Goal: Information Seeking & Learning: Check status

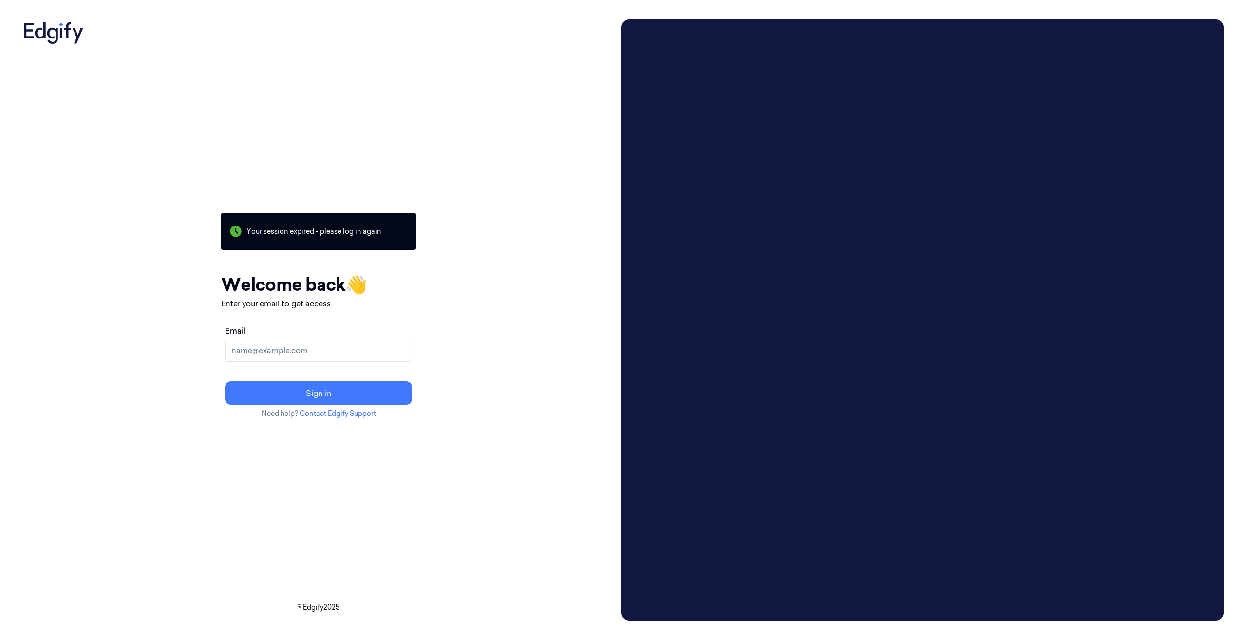
click at [334, 341] on input "Email" at bounding box center [318, 350] width 187 height 23
type input "[EMAIL_ADDRESS][PERSON_NAME][DOMAIN_NAME]"
click at [360, 393] on button "Sign in" at bounding box center [318, 392] width 187 height 23
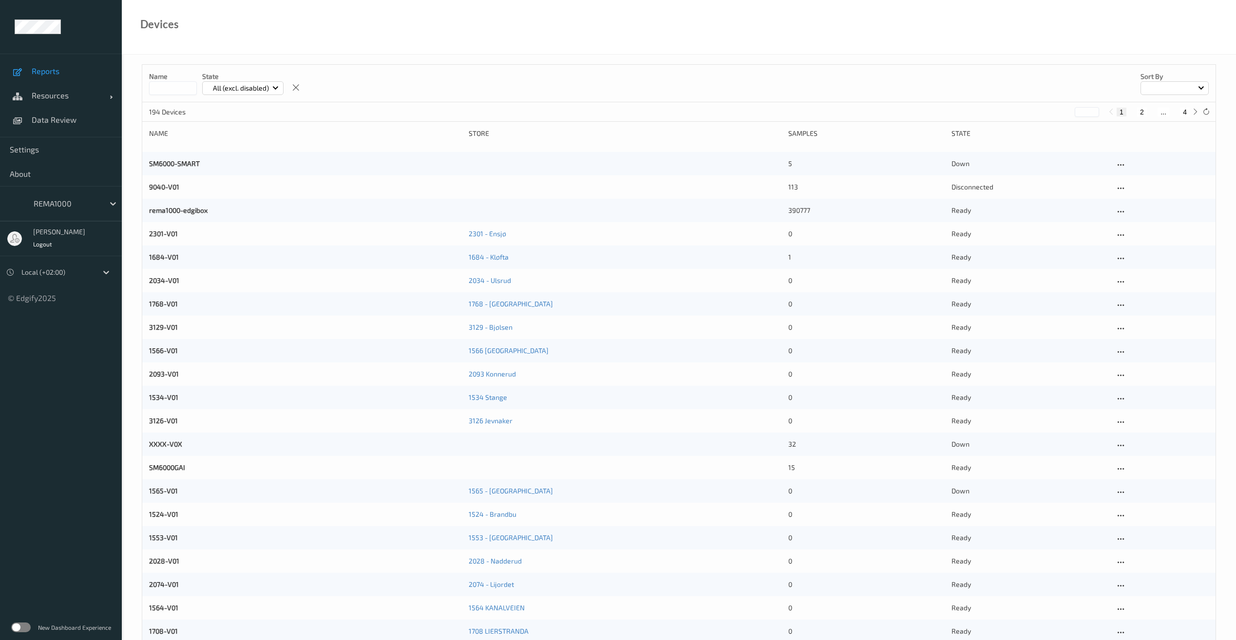
click at [55, 70] on span "Reports" at bounding box center [72, 71] width 80 height 10
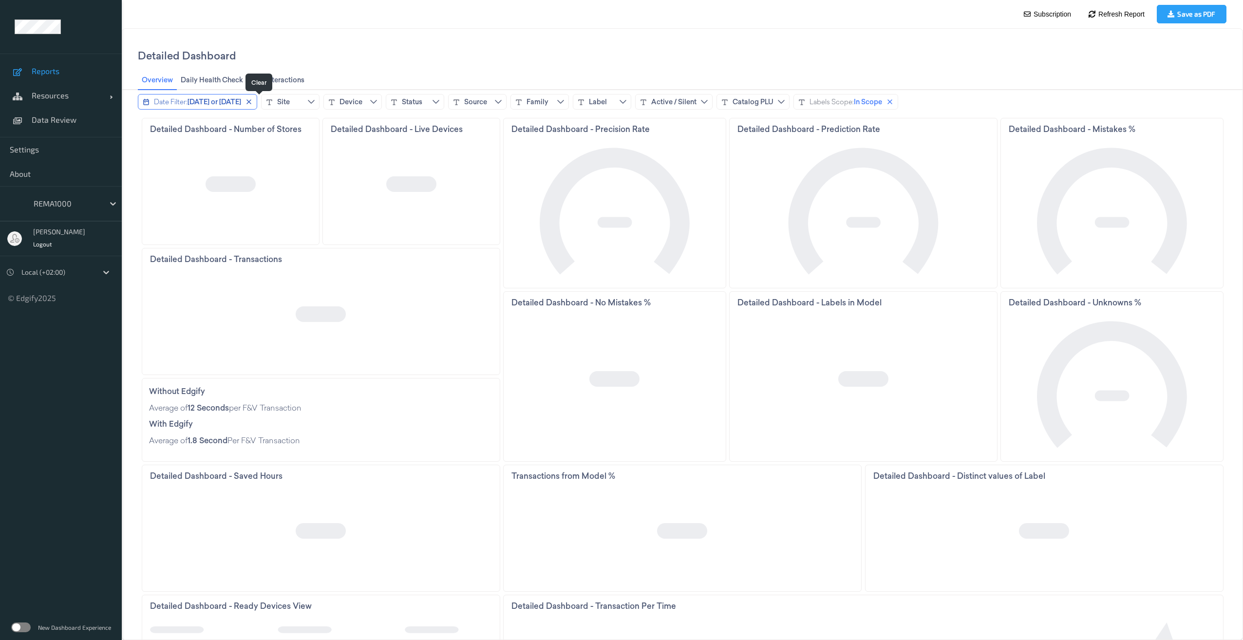
click at [253, 103] on icon "close icon" at bounding box center [249, 102] width 8 height 8
click at [258, 101] on icon "chevrondown icon" at bounding box center [258, 102] width 8 height 8
click at [342, 53] on div "Detailed Dashboard" at bounding box center [682, 55] width 1089 height 30
click at [321, 101] on icon "chevrondown icon" at bounding box center [320, 102] width 8 height 8
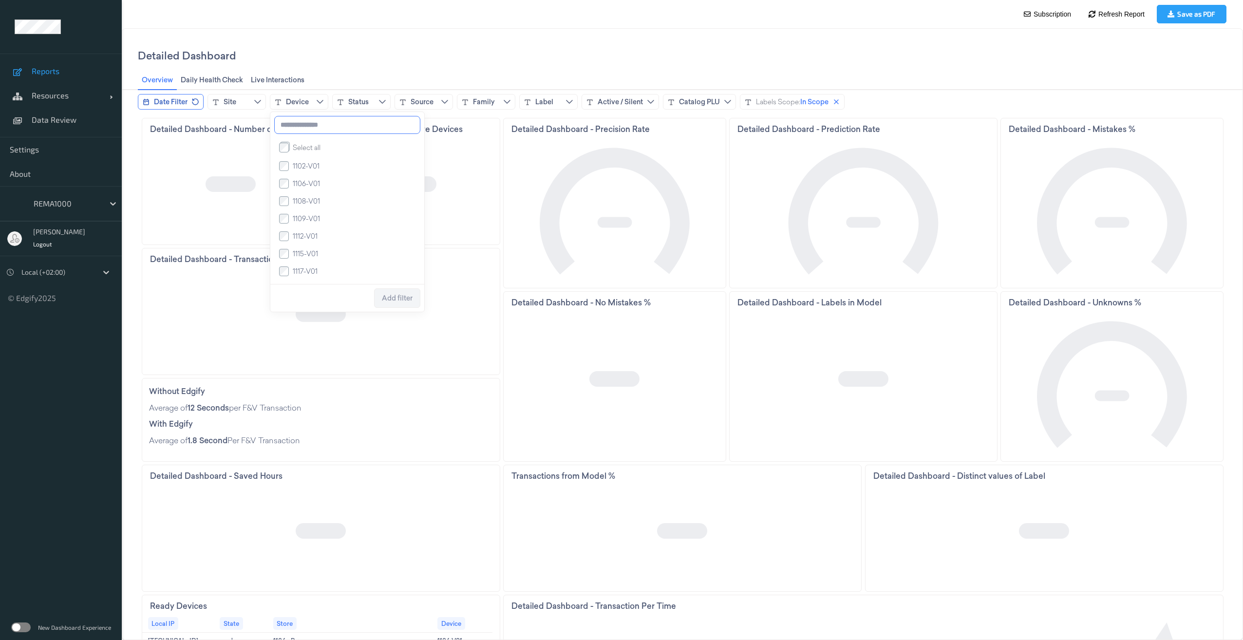
click at [302, 128] on input at bounding box center [347, 125] width 146 height 18
type input "********"
click at [394, 192] on span "Add filter" at bounding box center [397, 193] width 31 height 8
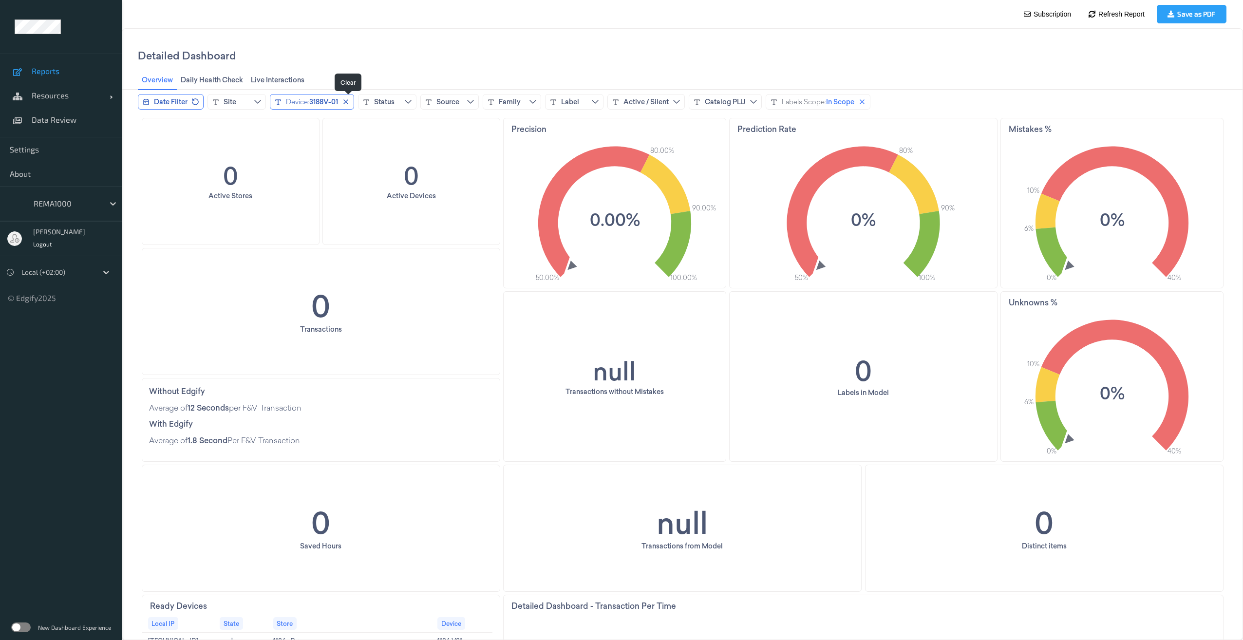
click at [347, 100] on icon "close icon" at bounding box center [346, 102] width 8 height 8
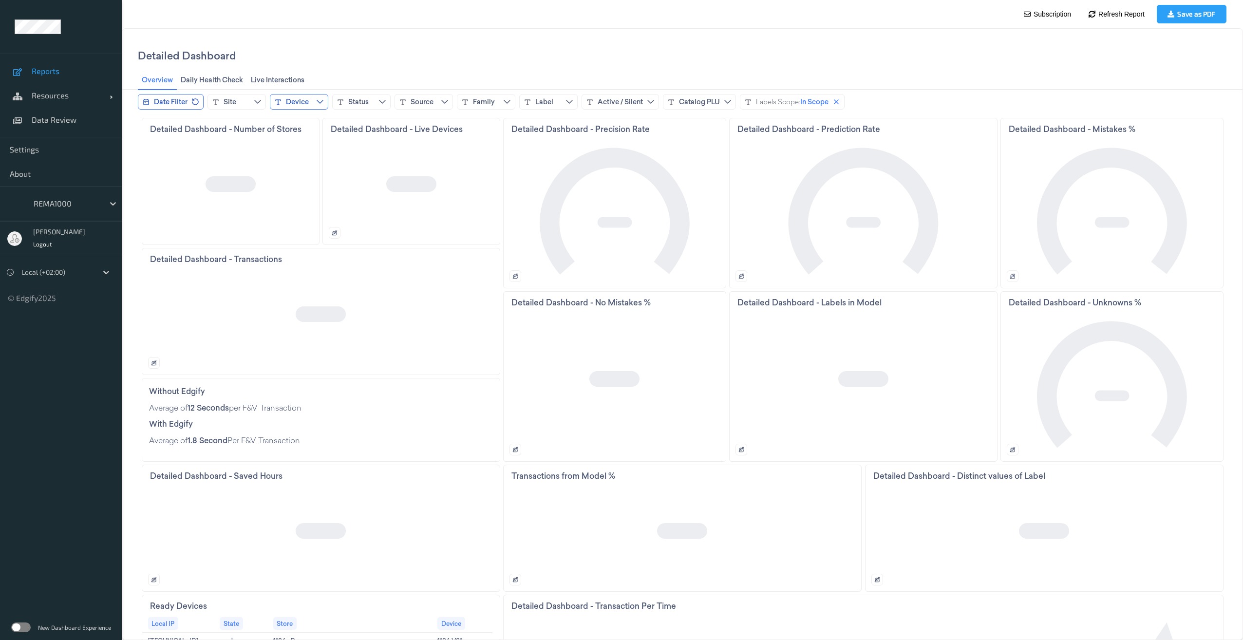
click at [320, 100] on icon "chevrondown icon" at bounding box center [320, 102] width 8 height 8
click at [318, 126] on input at bounding box center [347, 125] width 146 height 18
type input "*******"
click at [290, 171] on label "1250V01" at bounding box center [304, 166] width 30 height 8
click at [396, 189] on span "Add filter" at bounding box center [397, 193] width 31 height 19
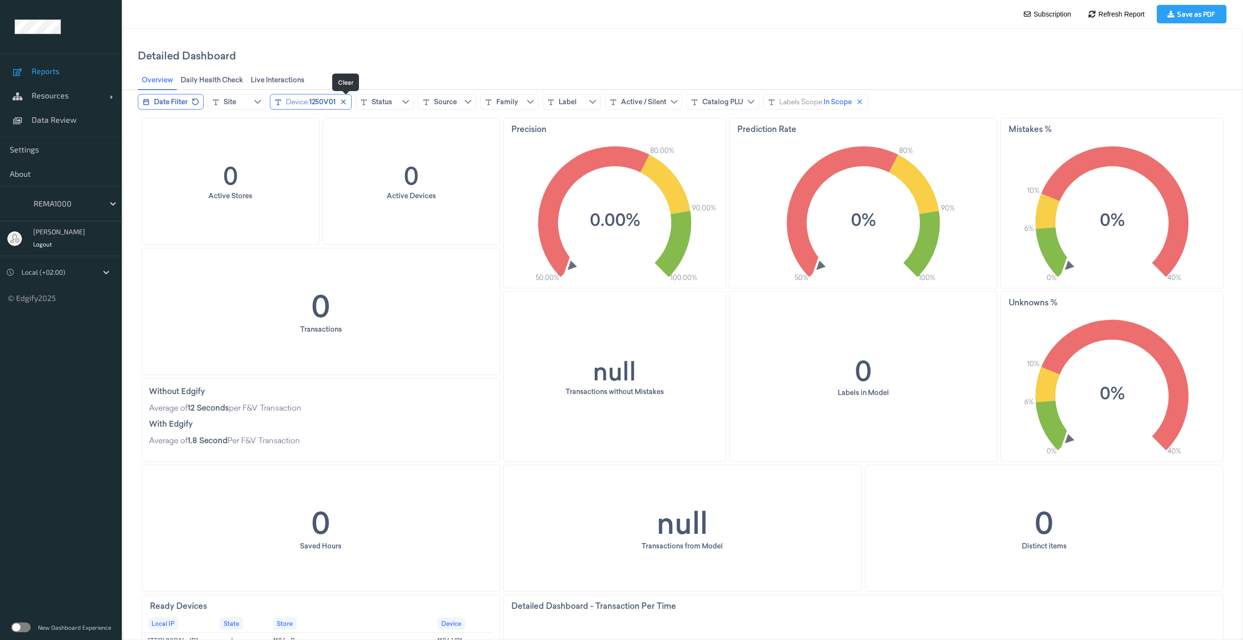
click at [345, 99] on icon "close icon" at bounding box center [344, 102] width 8 height 8
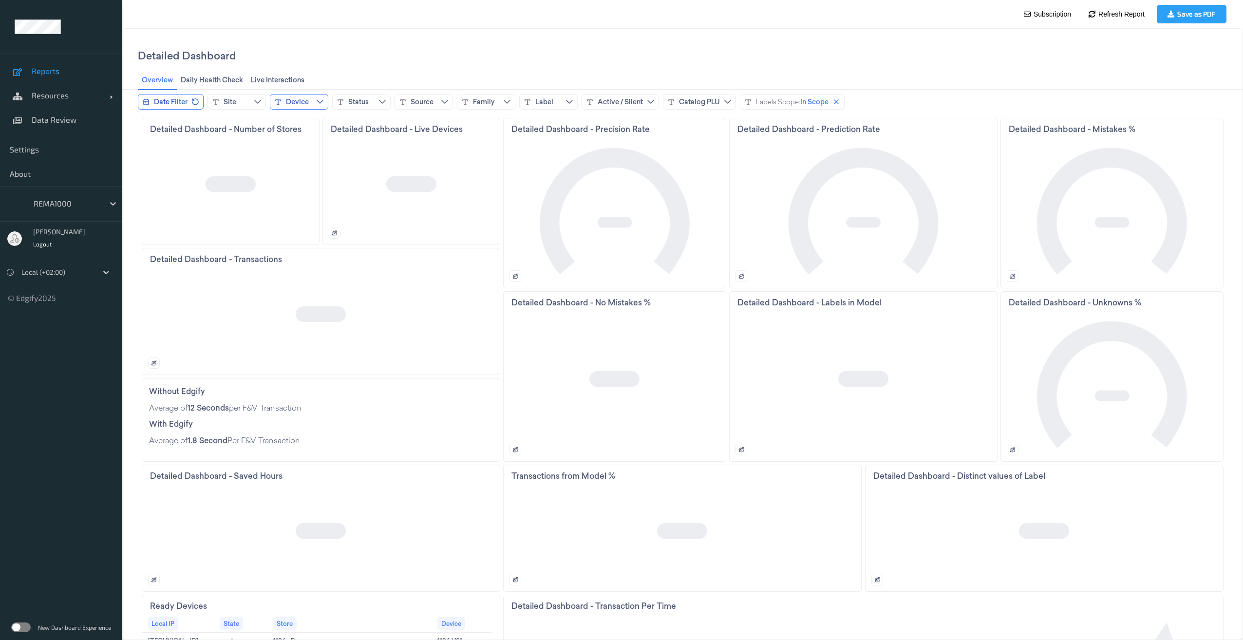
click at [320, 99] on icon "chevrondown icon" at bounding box center [320, 102] width 8 height 8
type input "********"
click at [410, 196] on span "Add filter" at bounding box center [397, 193] width 31 height 8
